Goal: Navigation & Orientation: Find specific page/section

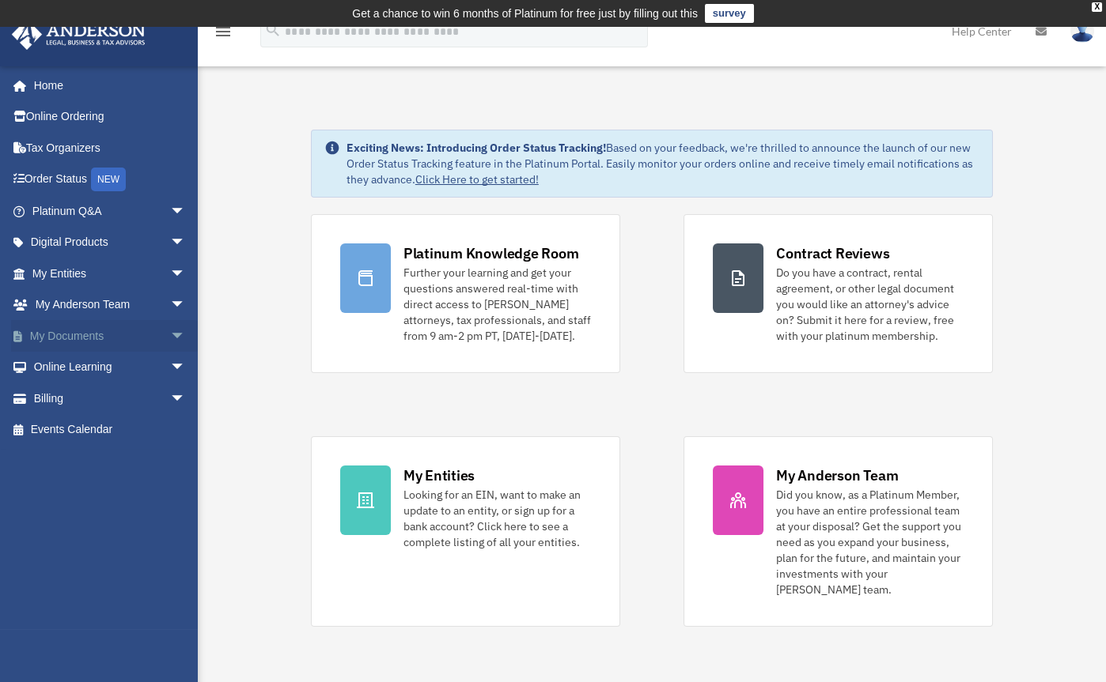
scroll to position [433, 0]
click at [78, 330] on link "My Documents arrow_drop_down" at bounding box center [110, 336] width 198 height 32
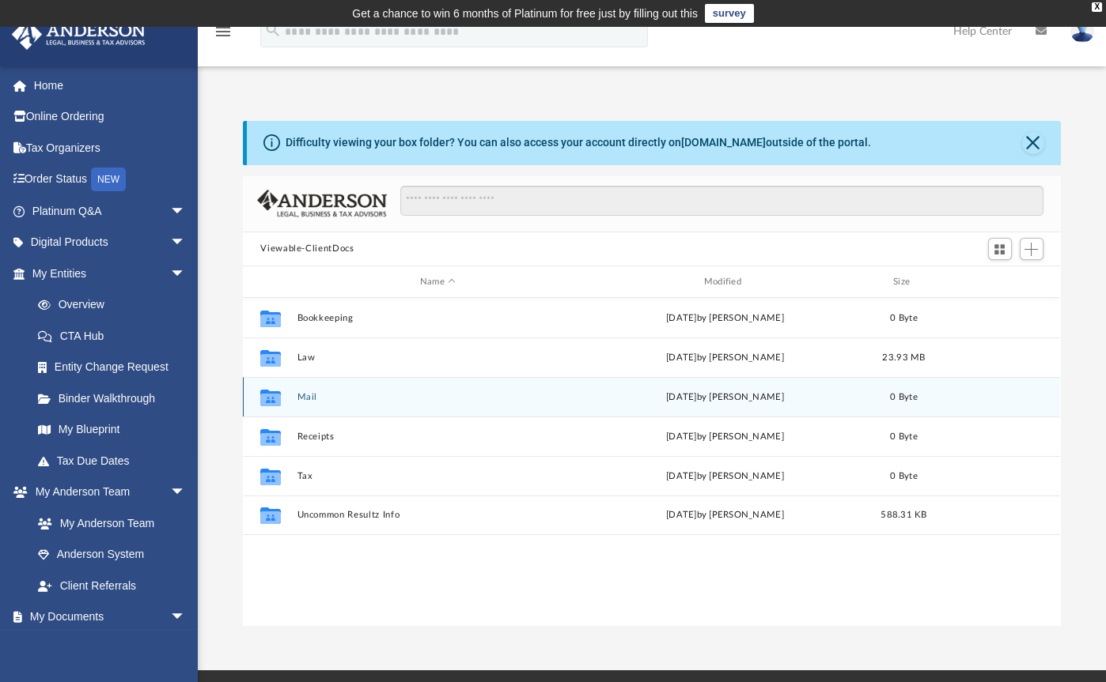
scroll to position [347, 805]
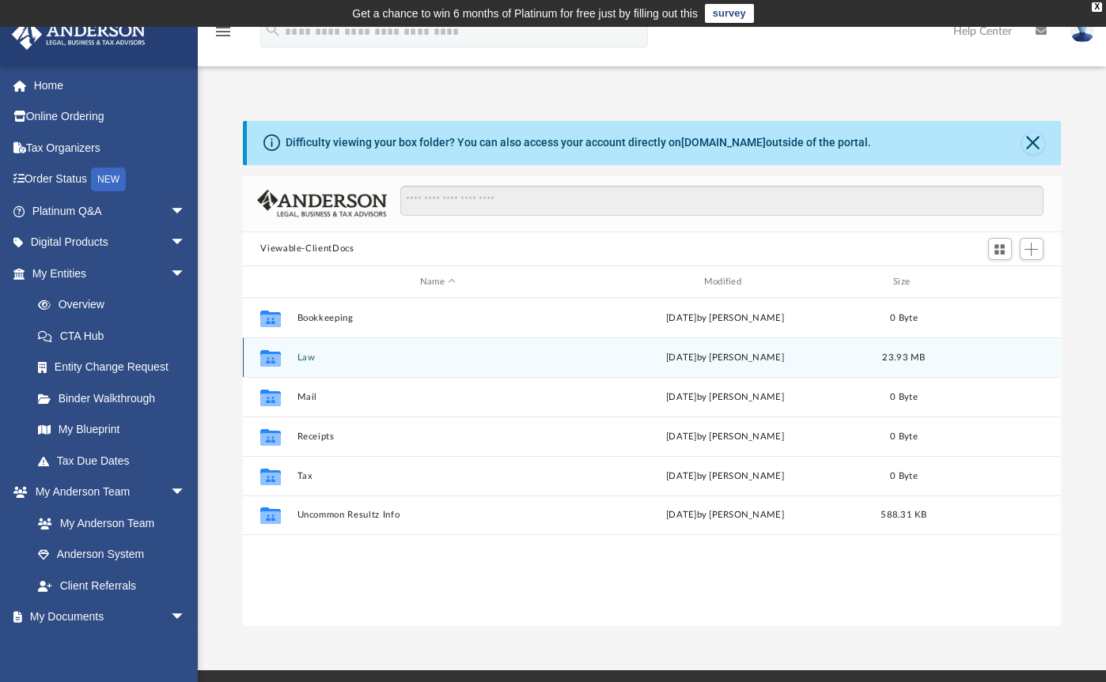
click at [311, 357] on button "Law" at bounding box center [437, 358] width 281 height 10
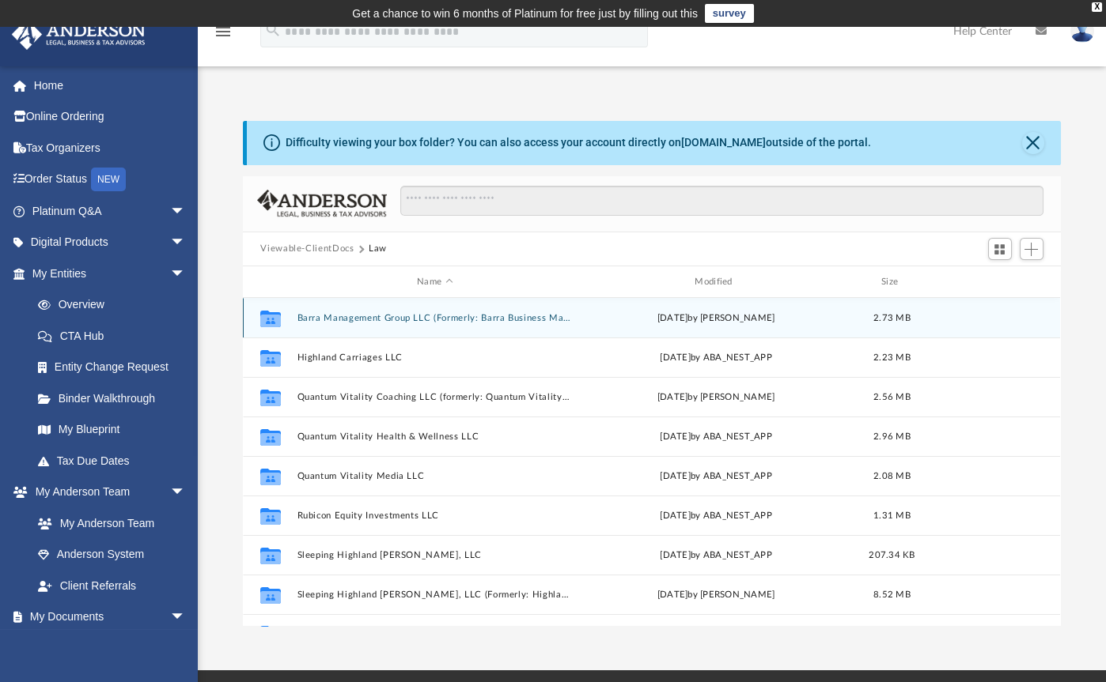
click at [464, 319] on button "Barra Management Group LLC (Formerly: Barra Business Management, LLC)" at bounding box center [434, 318] width 274 height 10
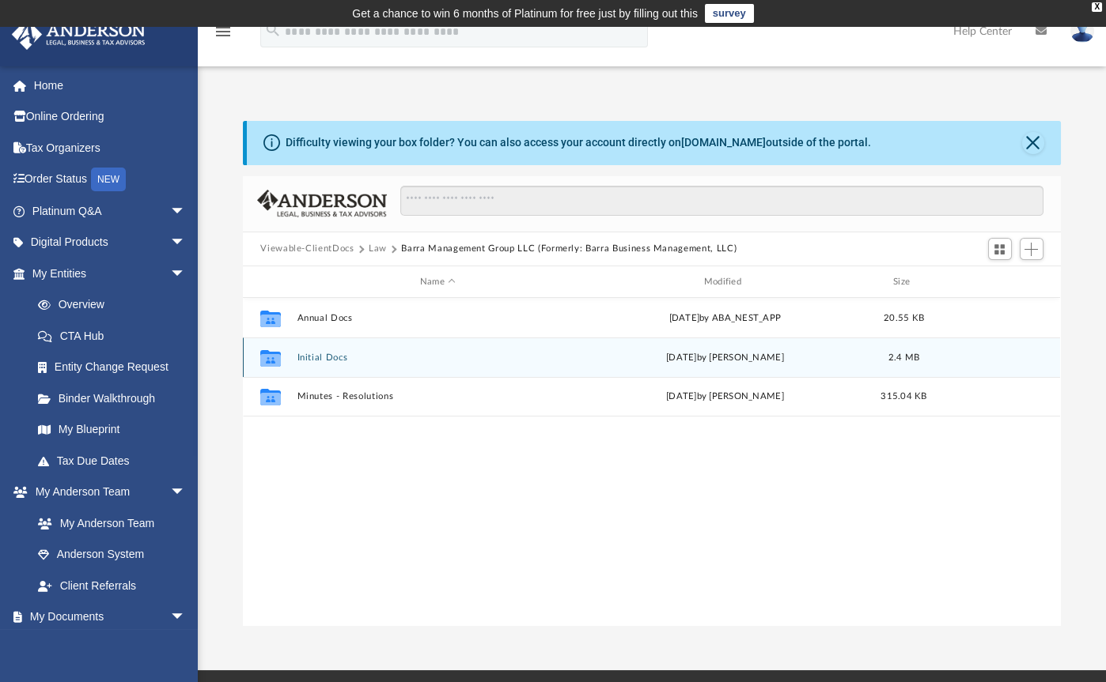
click at [325, 350] on div "Collaborated Folder Initial Docs [DATE] by [PERSON_NAME] 2.4 MB" at bounding box center [651, 358] width 817 height 40
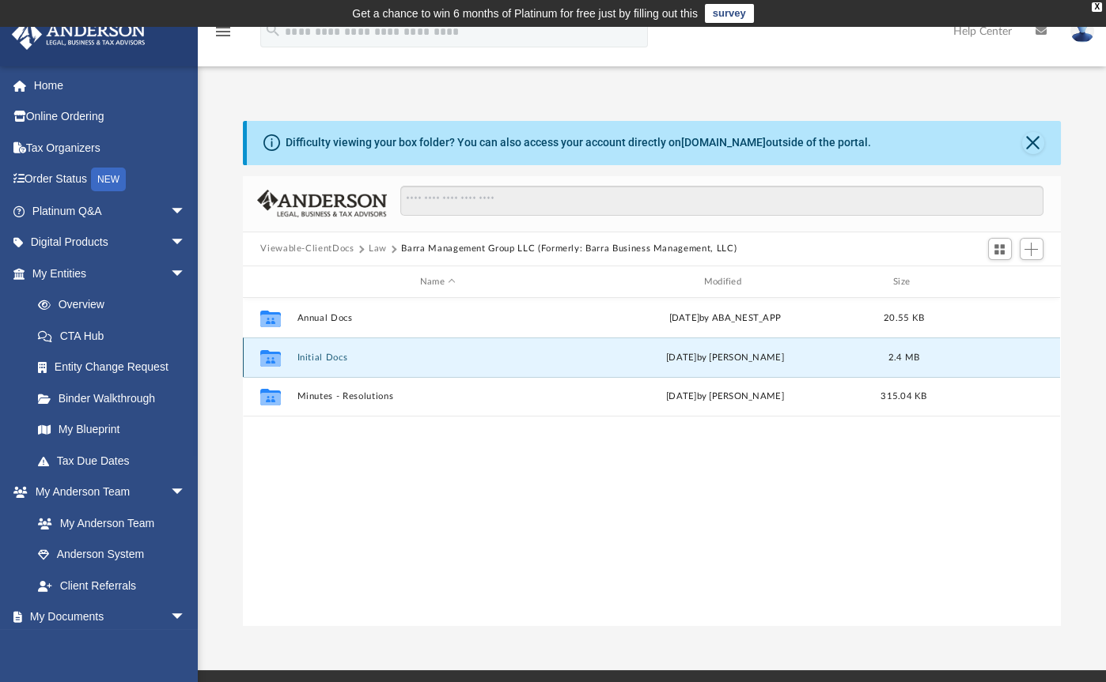
click at [325, 357] on button "Initial Docs" at bounding box center [437, 358] width 281 height 10
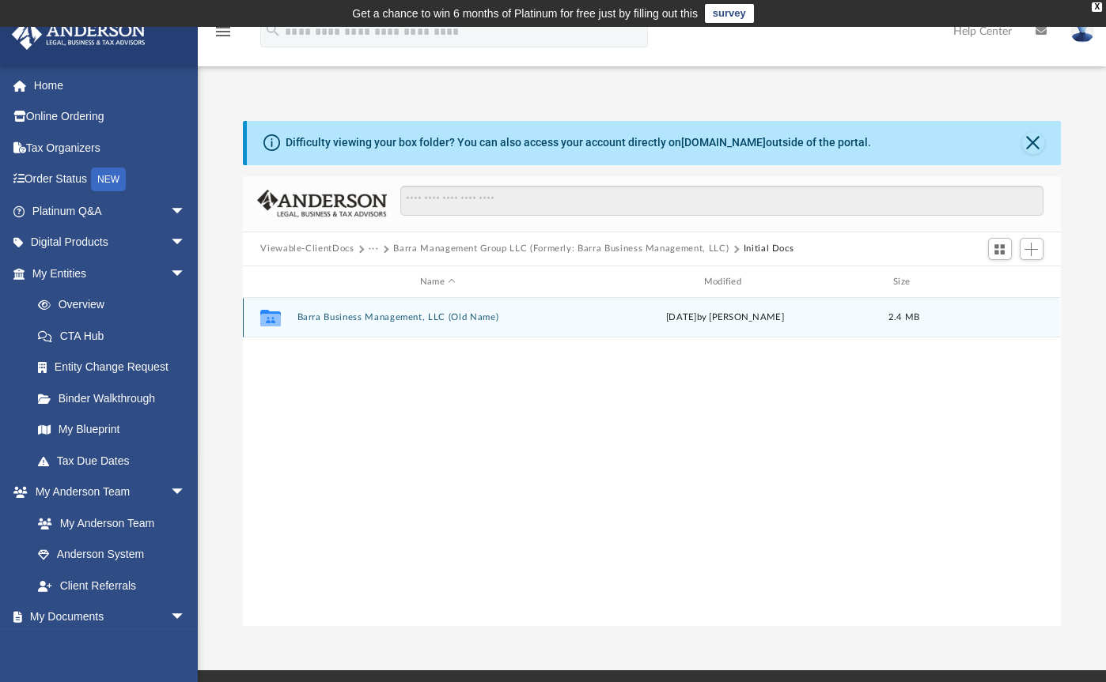
click at [414, 320] on button "Barra Business Management, LLC (Old Name)" at bounding box center [437, 318] width 281 height 10
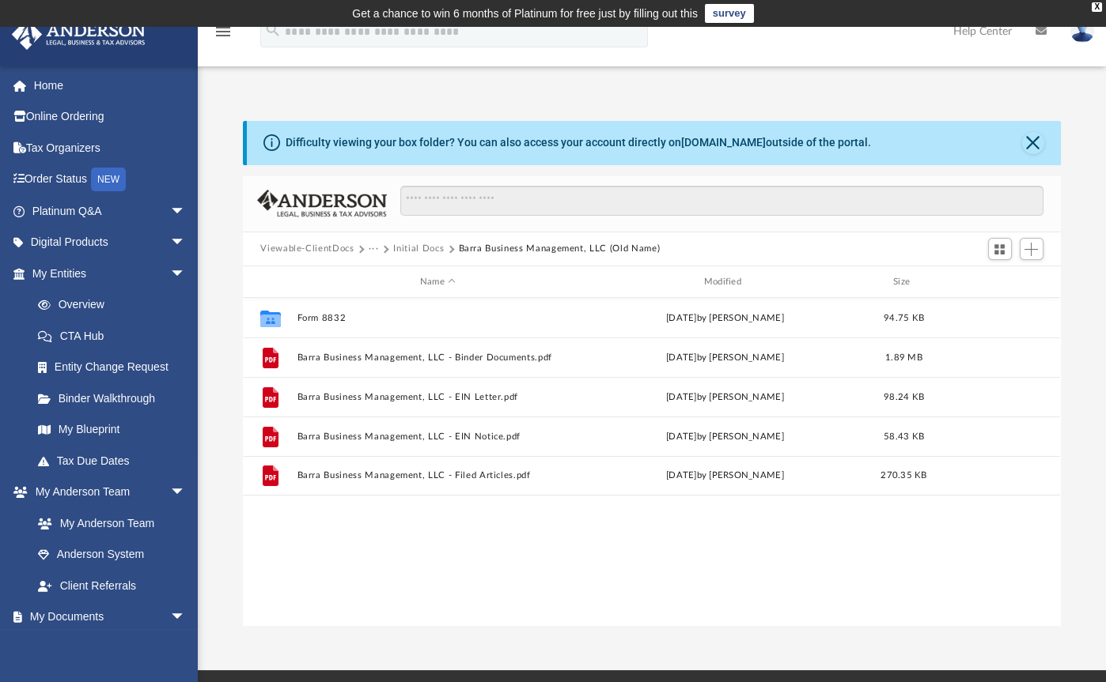
click at [419, 248] on button "Initial Docs" at bounding box center [418, 249] width 51 height 14
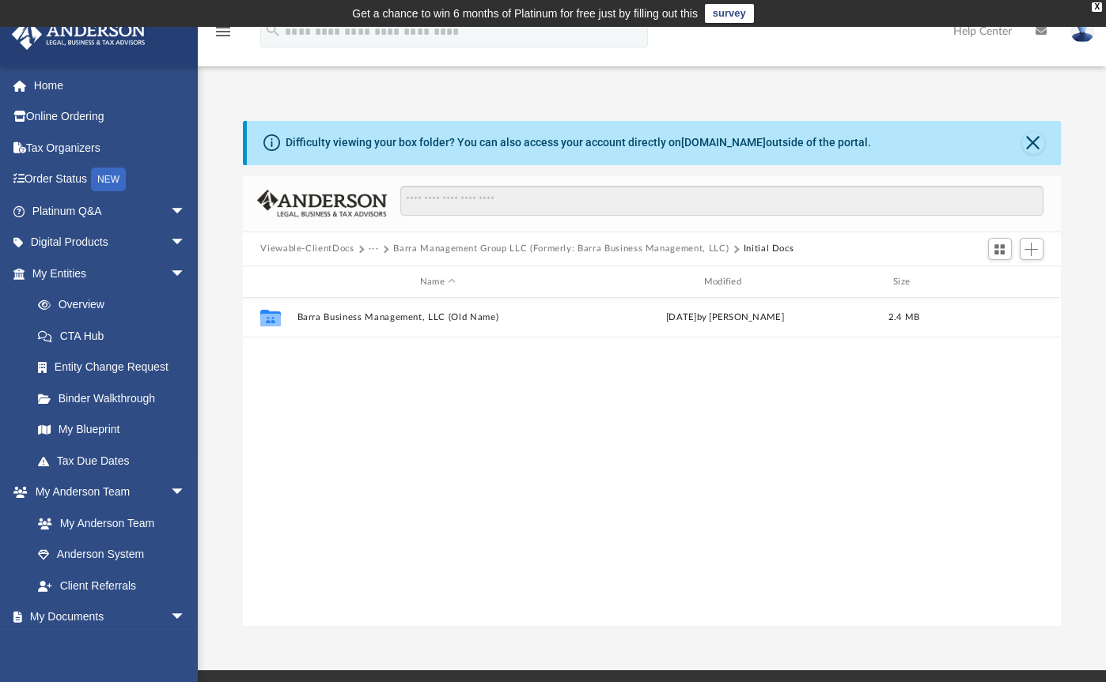
click at [637, 250] on button "Barra Management Group LLC (Formerly: Barra Business Management, LLC)" at bounding box center [560, 249] width 335 height 14
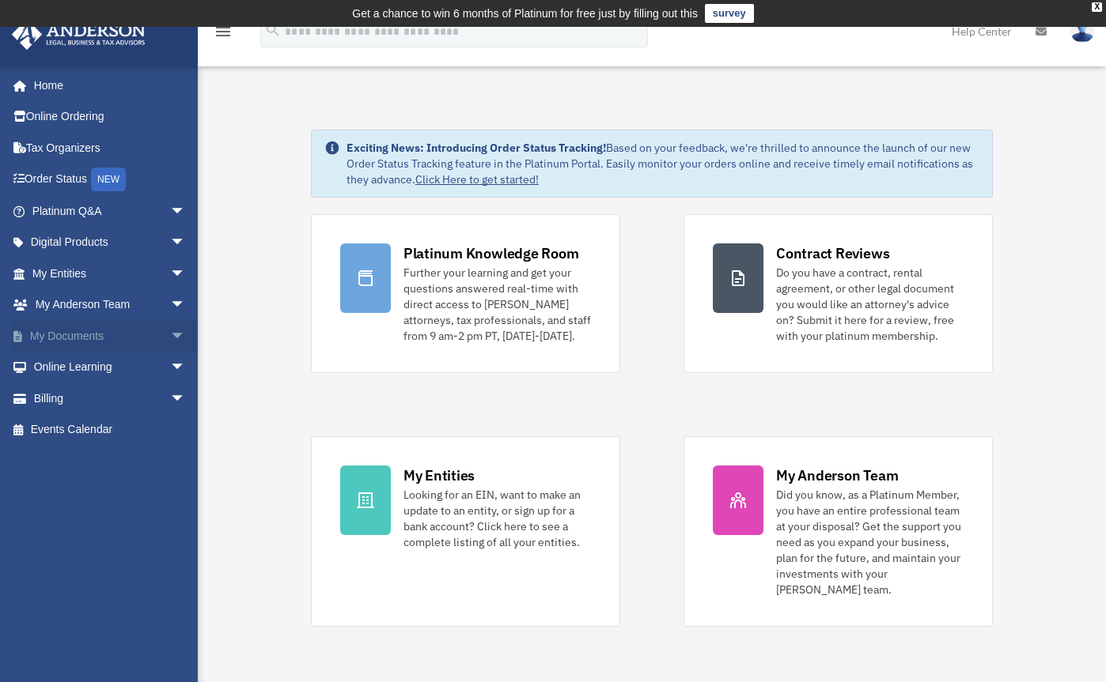
click at [88, 332] on link "My Documents arrow_drop_down" at bounding box center [110, 336] width 198 height 32
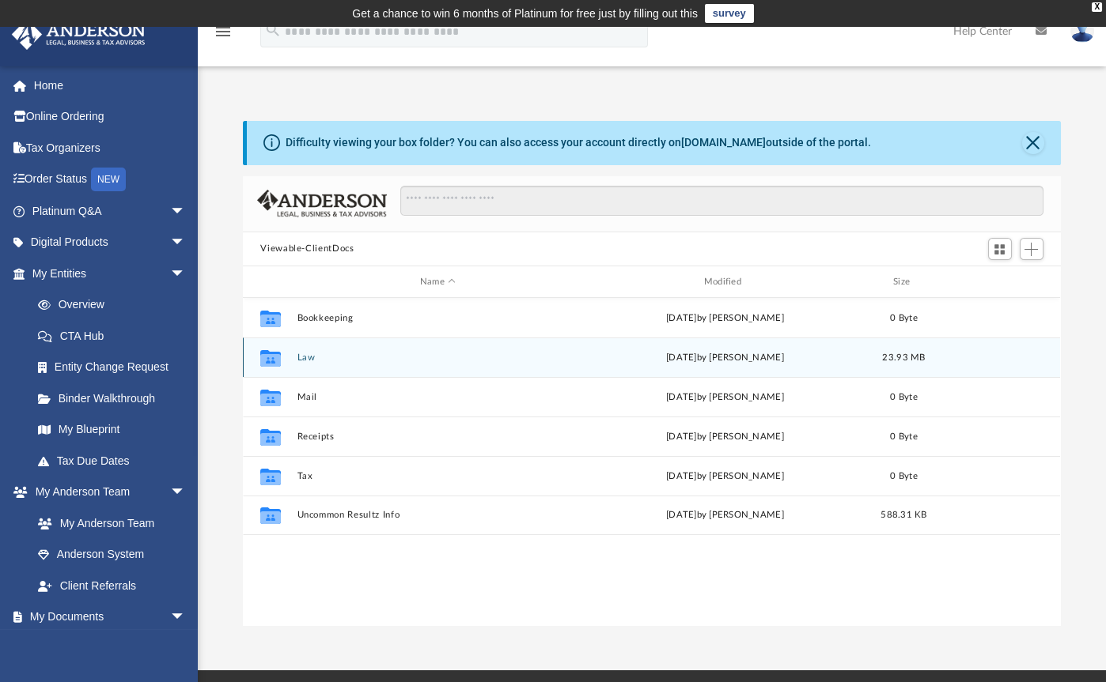
scroll to position [433, 0]
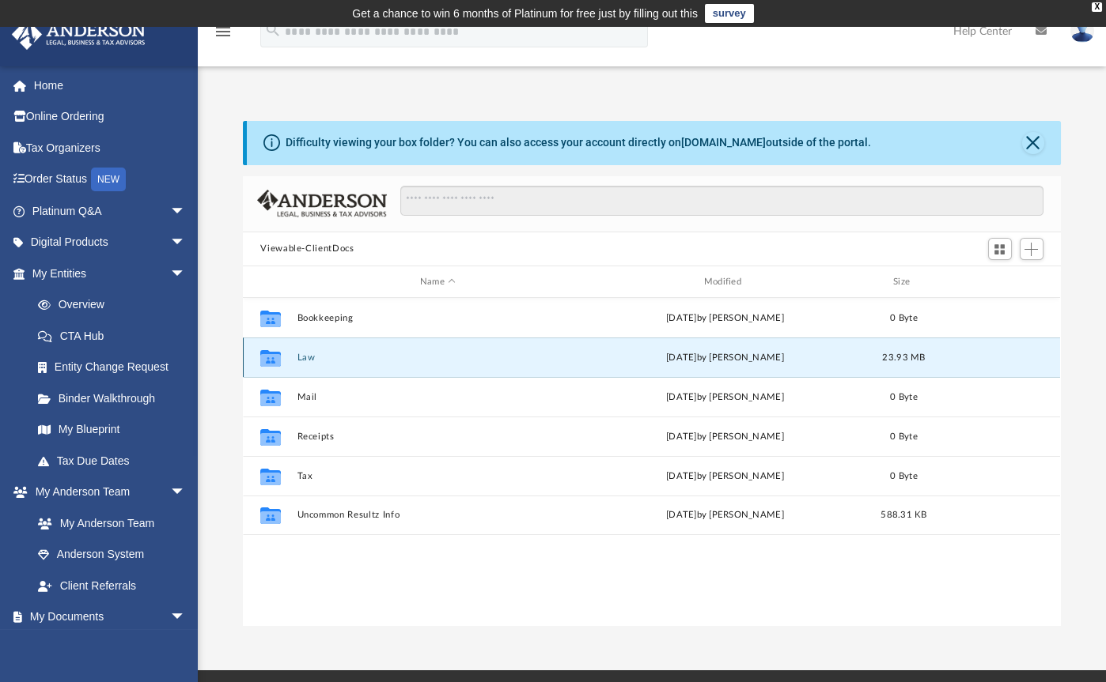
click at [307, 357] on button "Law" at bounding box center [437, 358] width 281 height 10
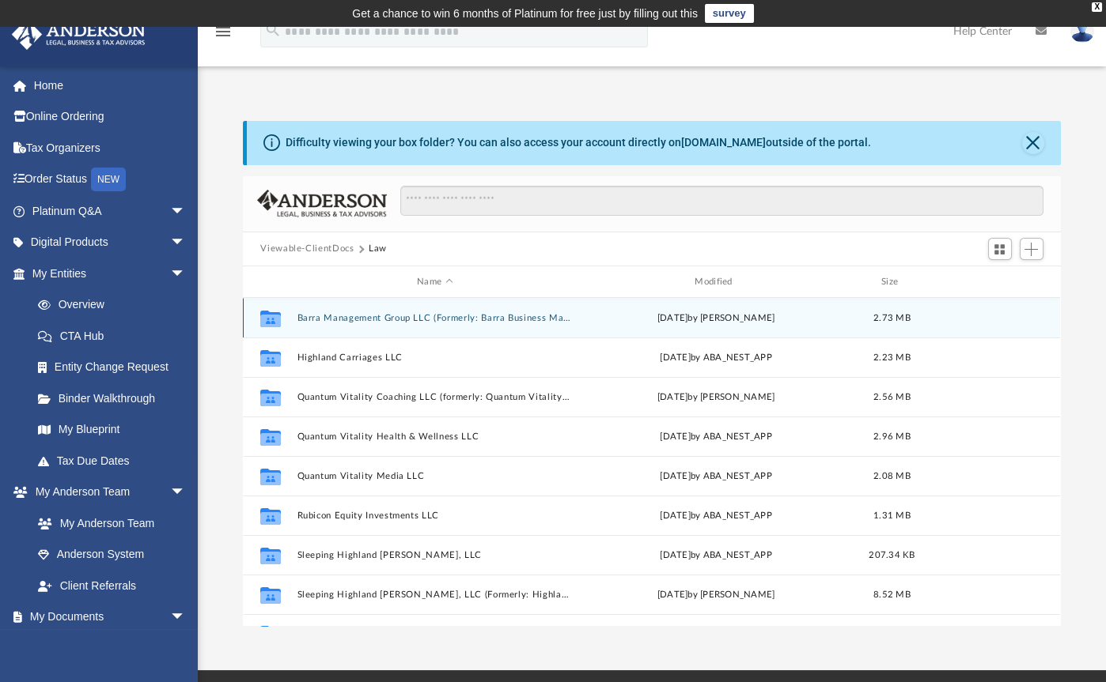
click at [403, 316] on button "Barra Management Group LLC (Formerly: Barra Business Management, LLC)" at bounding box center [434, 318] width 274 height 10
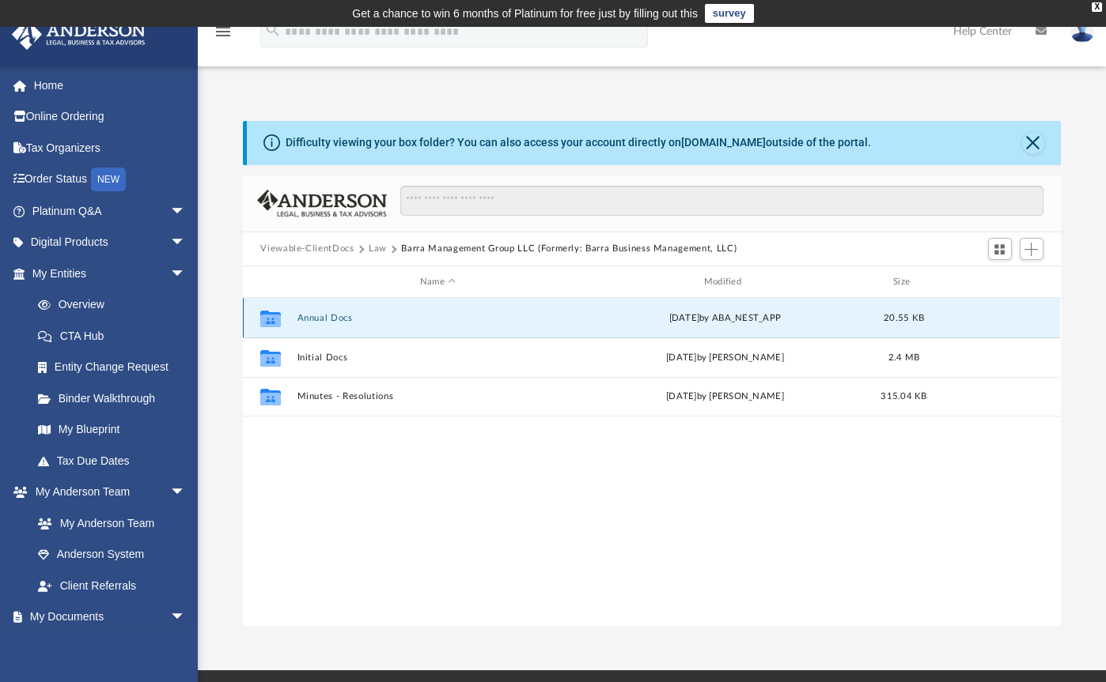
click at [327, 313] on button "Annual Docs" at bounding box center [437, 318] width 281 height 10
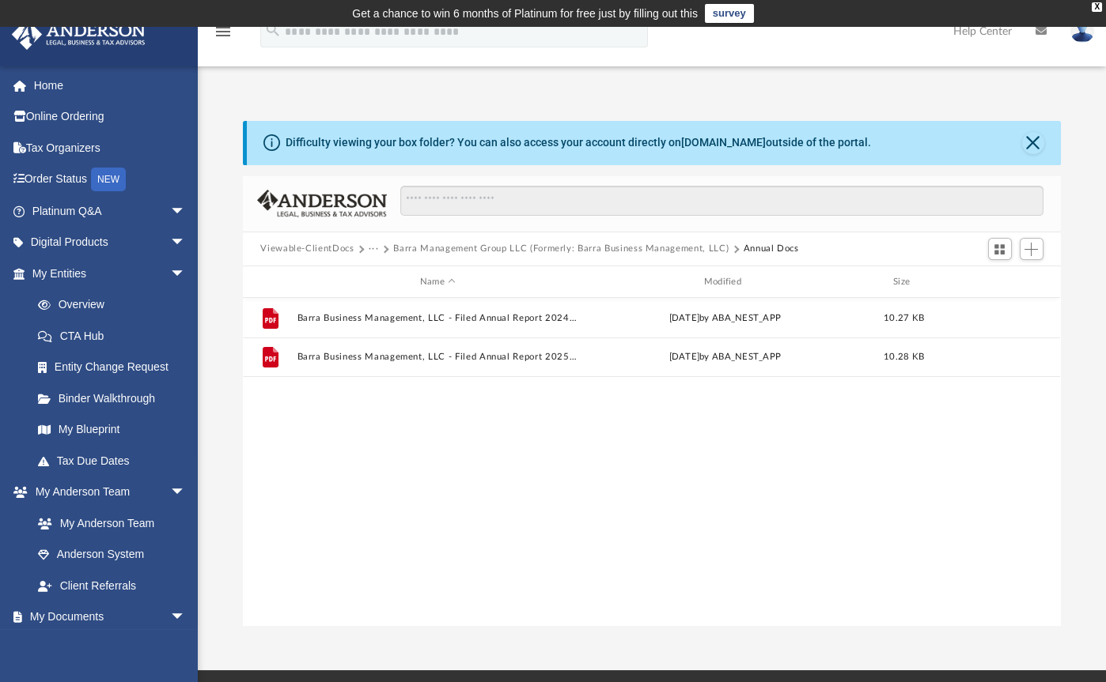
click at [689, 247] on button "Barra Management Group LLC (Formerly: Barra Business Management, LLC)" at bounding box center [560, 249] width 335 height 14
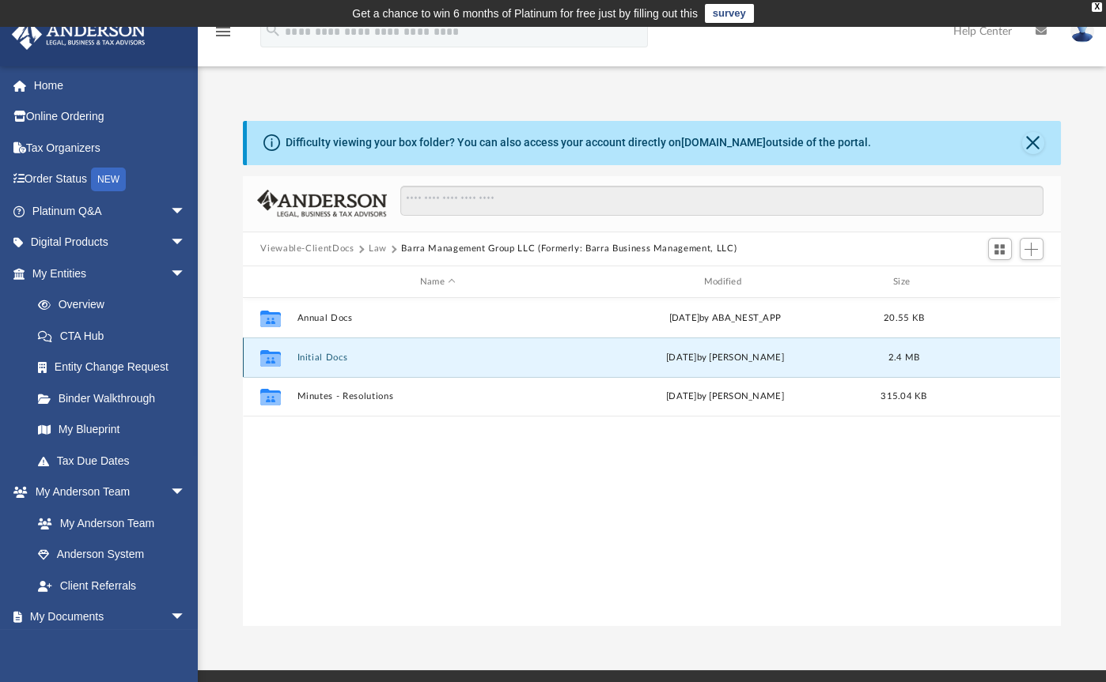
click at [331, 354] on button "Initial Docs" at bounding box center [437, 358] width 281 height 10
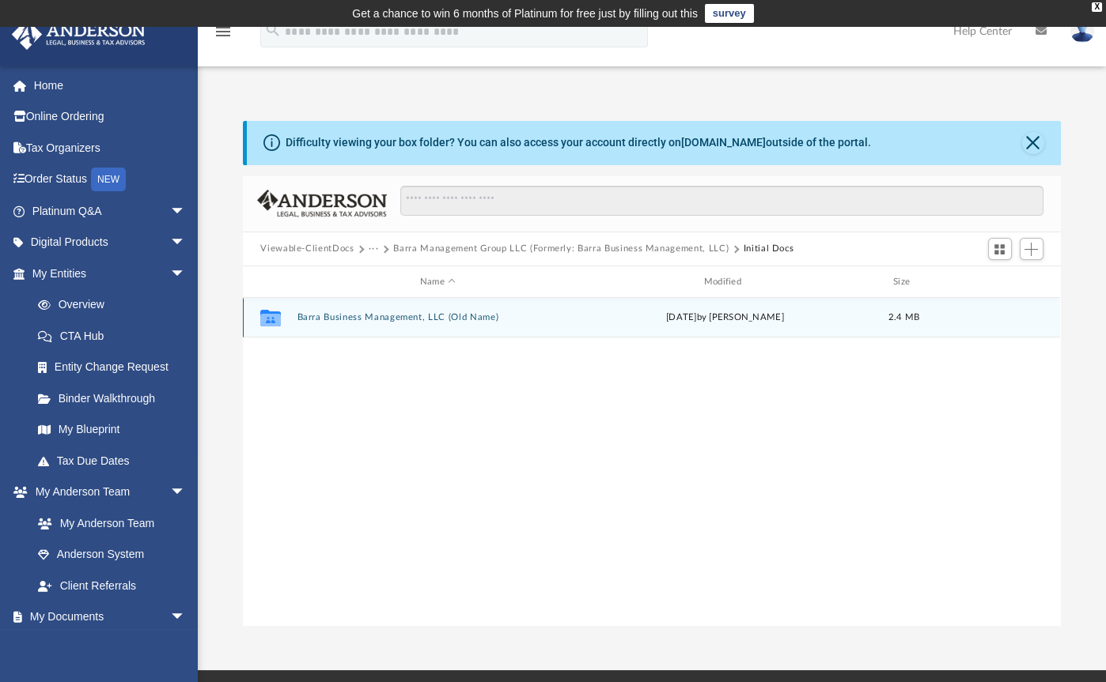
click at [353, 316] on button "Barra Business Management, LLC (Old Name)" at bounding box center [437, 318] width 281 height 10
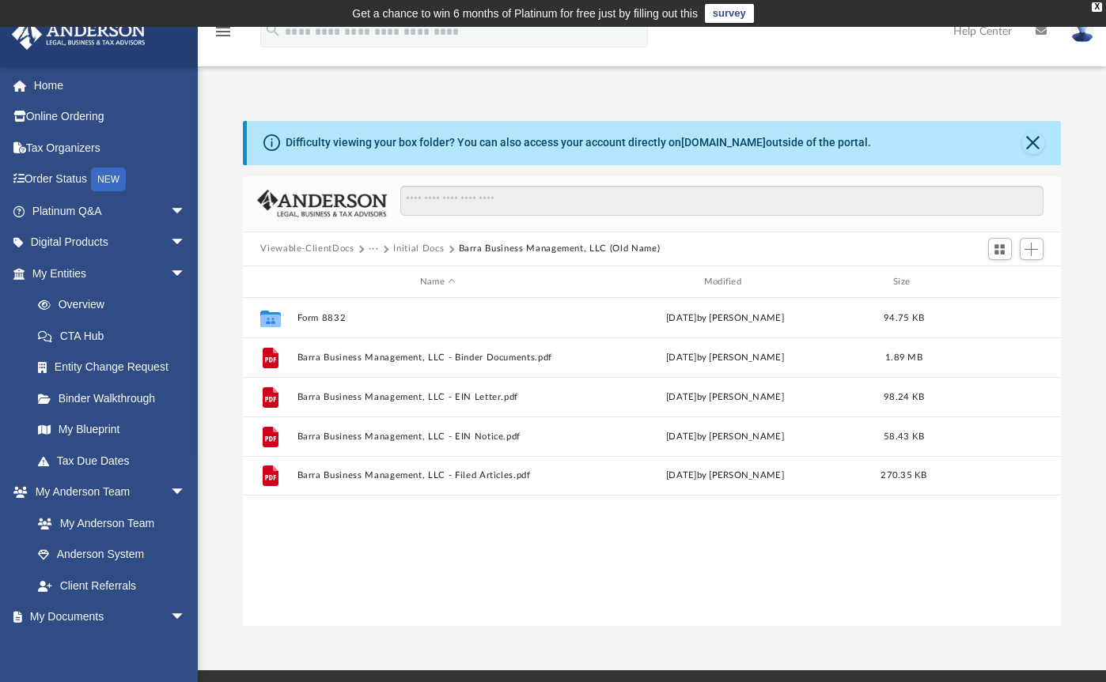
click at [399, 247] on button "Initial Docs" at bounding box center [418, 249] width 51 height 14
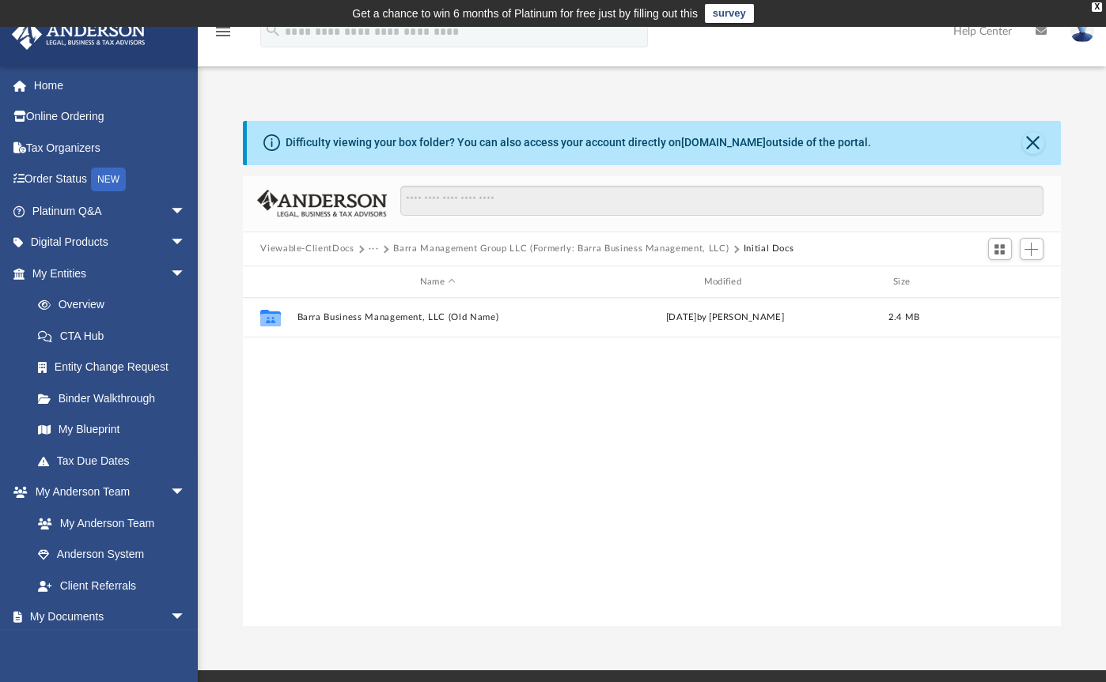
click at [338, 249] on button "Viewable-ClientDocs" at bounding box center [306, 249] width 93 height 14
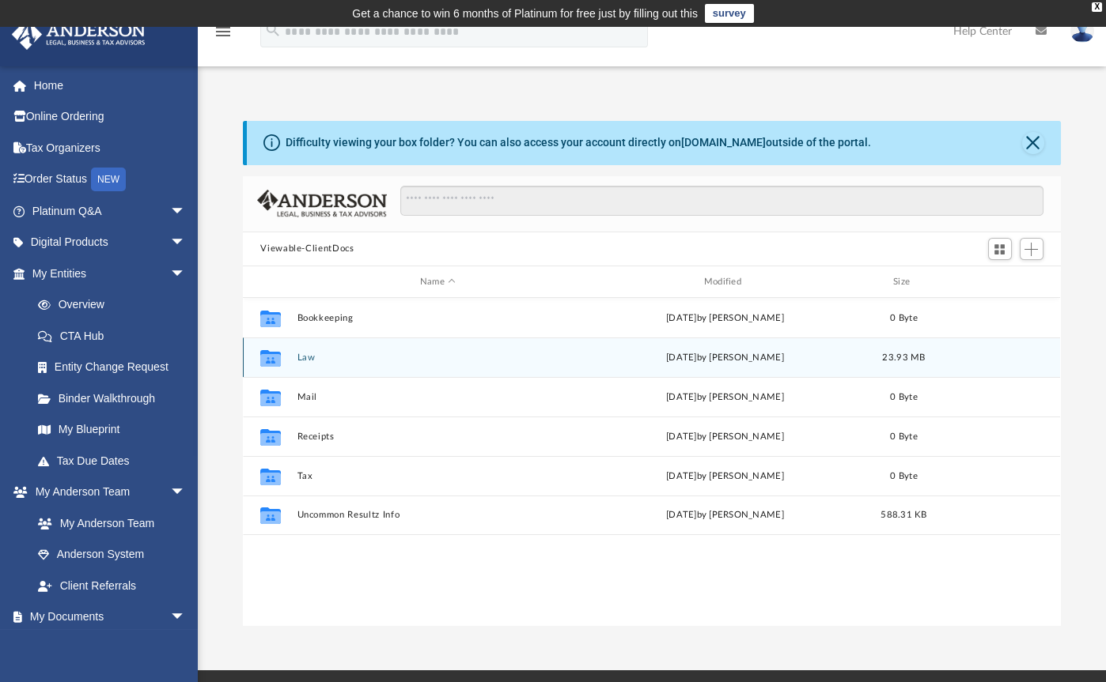
click at [312, 354] on button "Law" at bounding box center [437, 358] width 281 height 10
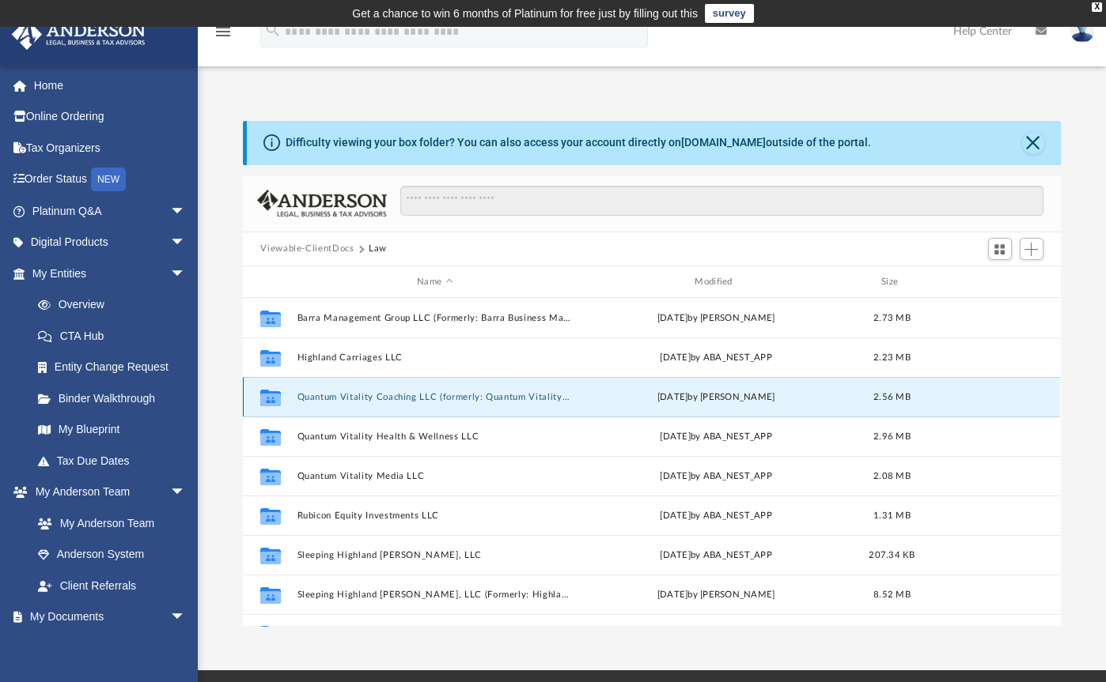
click at [398, 396] on button "Quantum Vitality Coaching LLC (formerly: Quantum Vitality [MEDICAL_DATA] LLC)" at bounding box center [434, 397] width 274 height 10
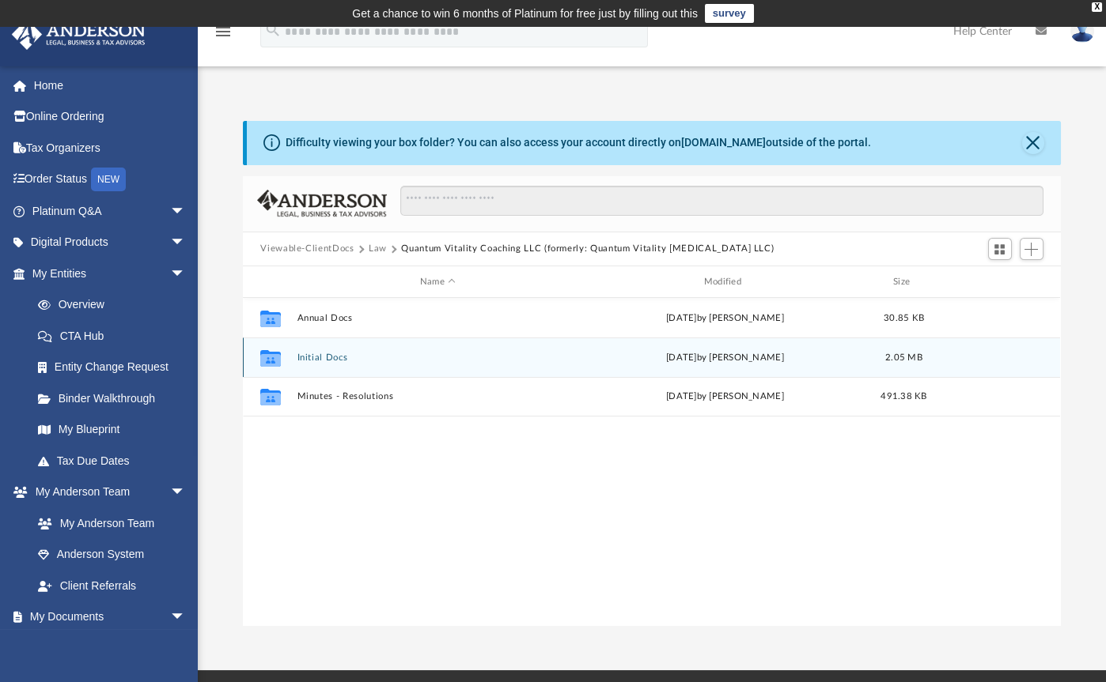
click at [334, 357] on button "Initial Docs" at bounding box center [437, 358] width 281 height 10
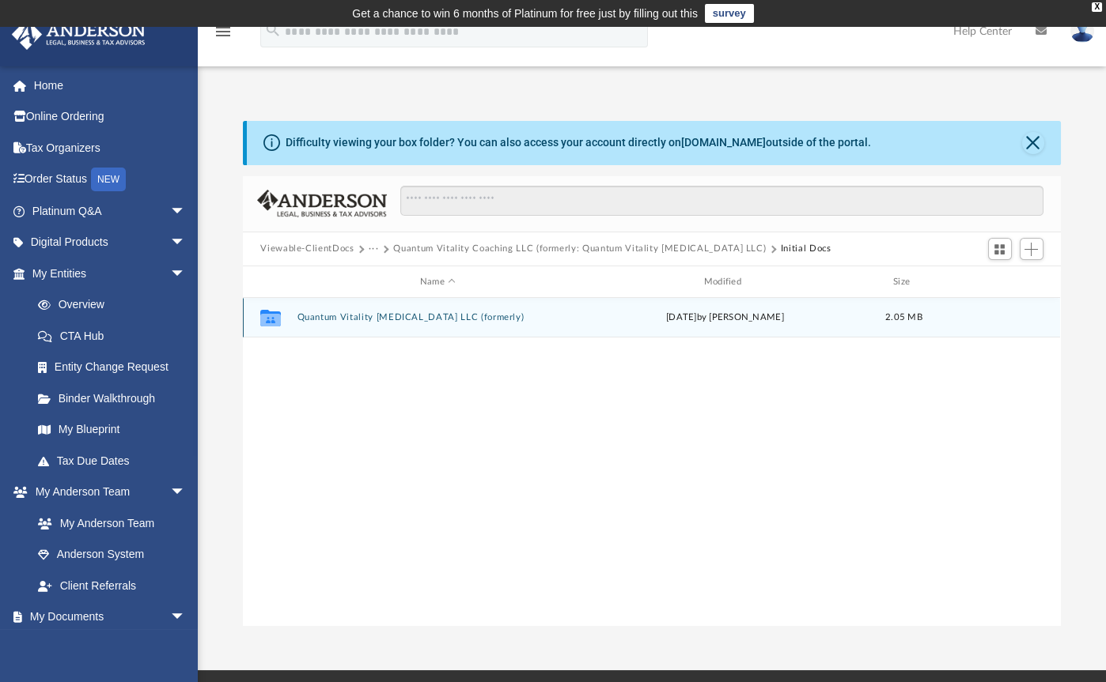
click at [335, 315] on button "Quantum Vitality [MEDICAL_DATA] LLC (formerly)" at bounding box center [437, 318] width 281 height 10
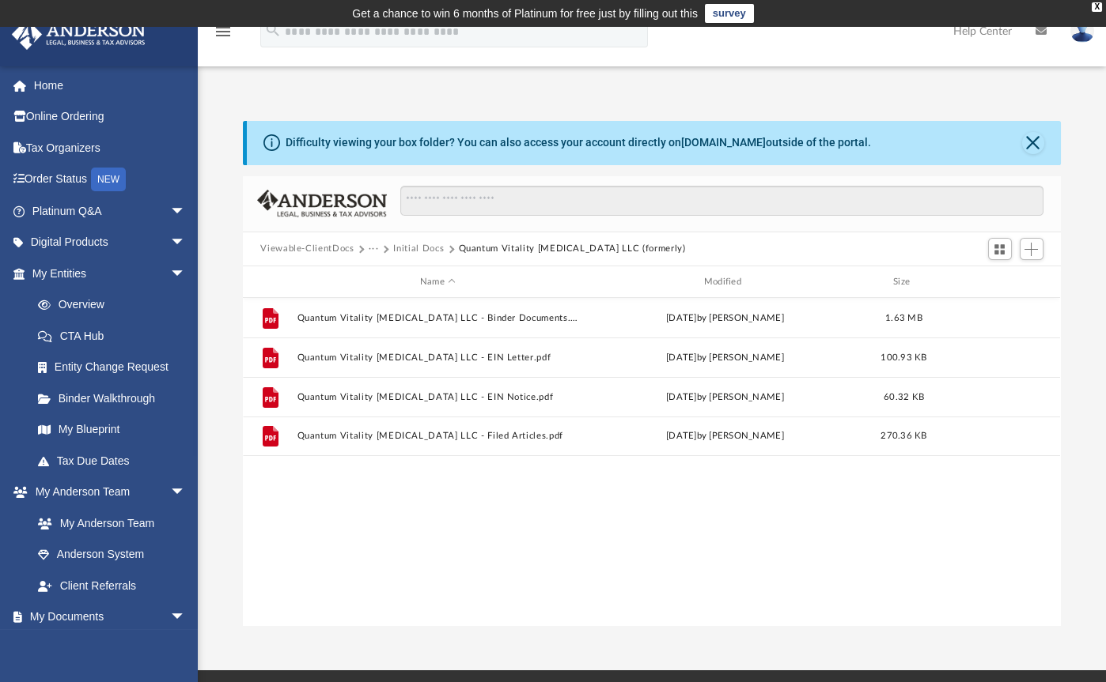
click at [422, 251] on button "Initial Docs" at bounding box center [418, 249] width 51 height 14
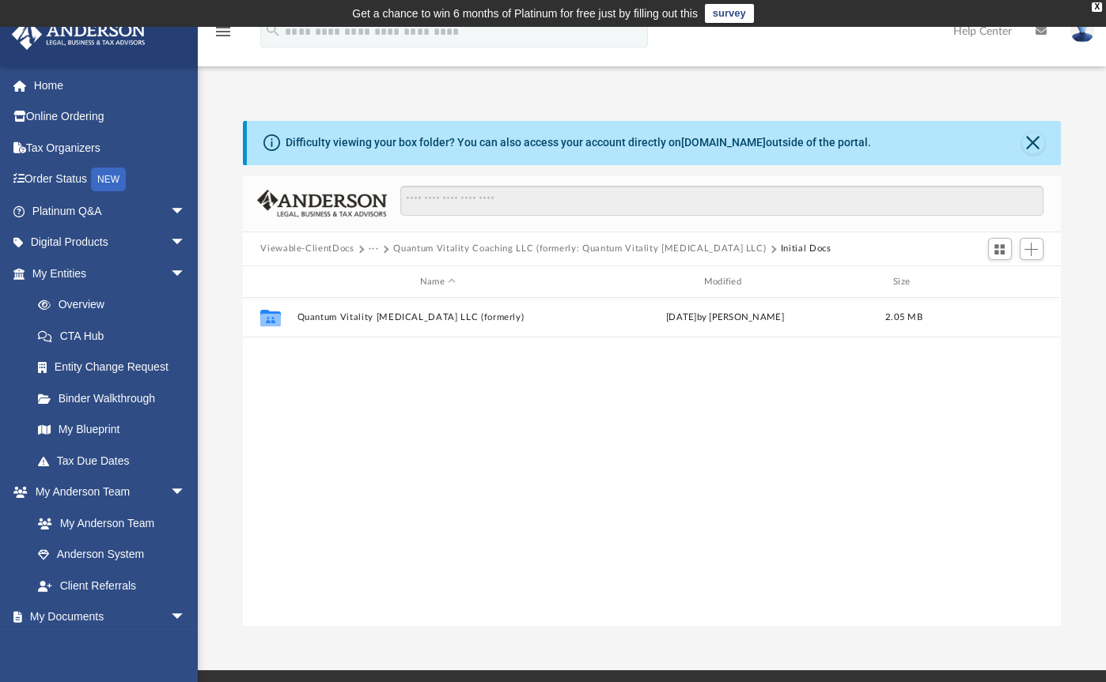
click at [531, 251] on button "Quantum Vitality Coaching LLC (formerly: Quantum Vitality [MEDICAL_DATA] LLC)" at bounding box center [579, 249] width 372 height 14
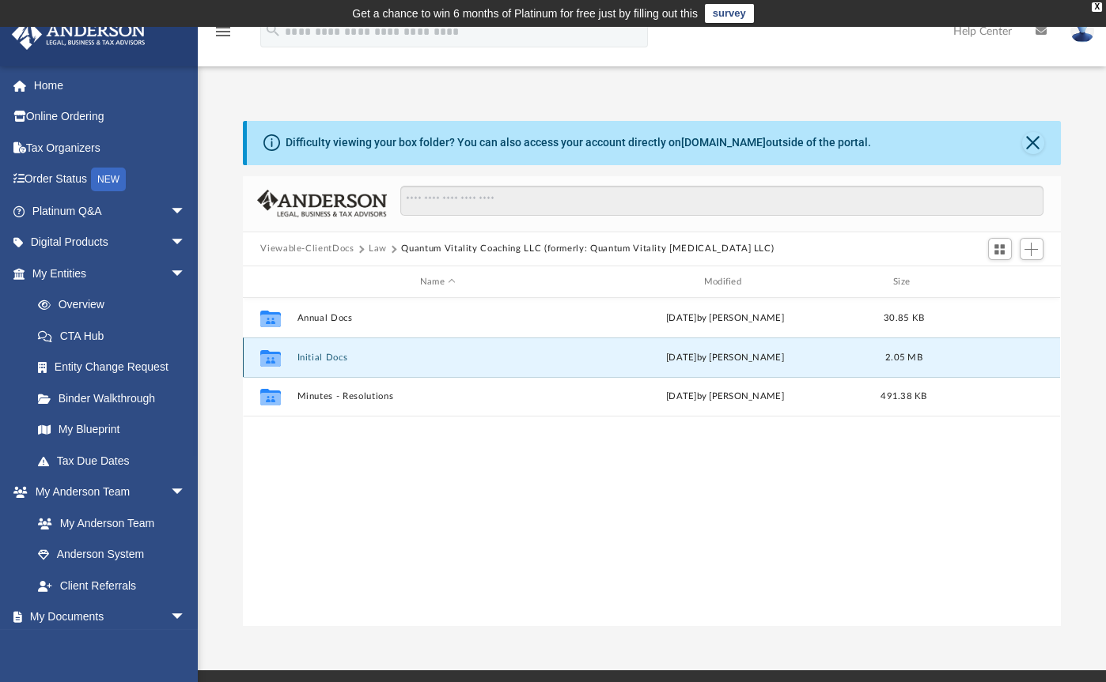
click at [342, 361] on button "Initial Docs" at bounding box center [437, 358] width 281 height 10
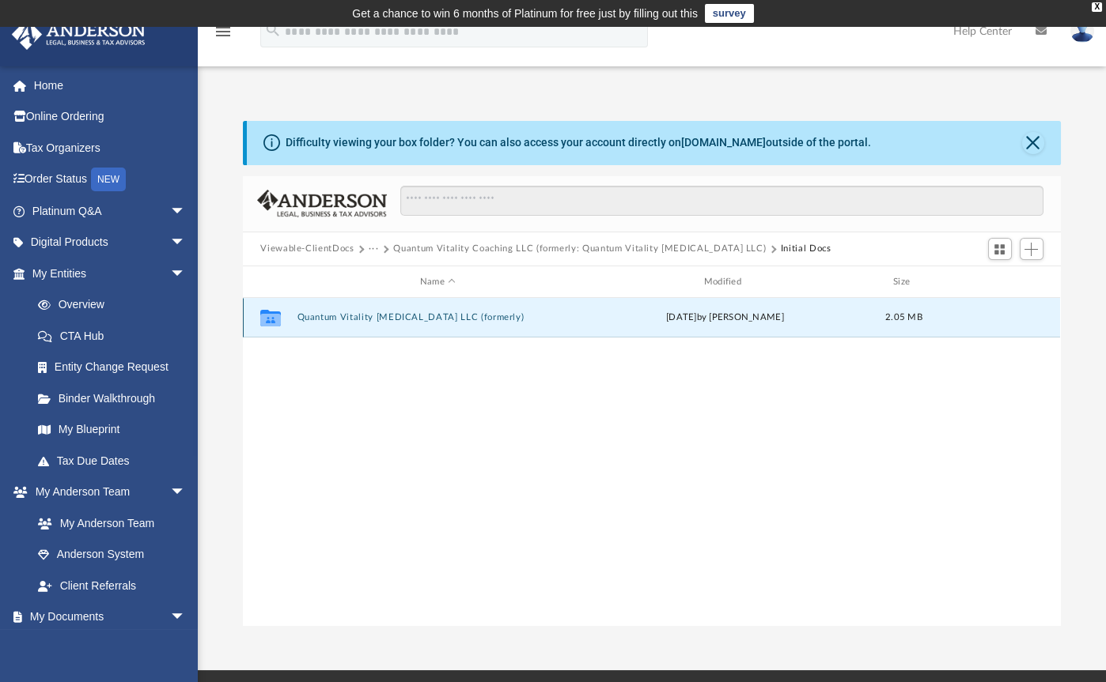
click at [423, 318] on button "Quantum Vitality [MEDICAL_DATA] LLC (formerly)" at bounding box center [437, 318] width 281 height 10
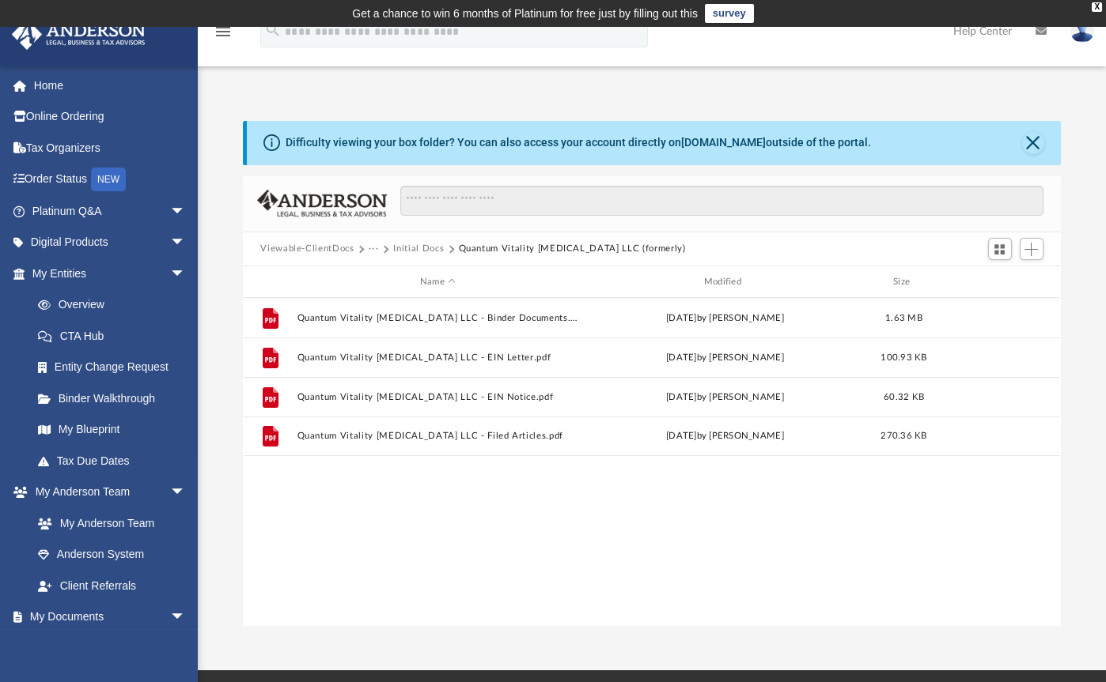
click at [421, 248] on button "Initial Docs" at bounding box center [418, 249] width 51 height 14
